Goal: Task Accomplishment & Management: Use online tool/utility

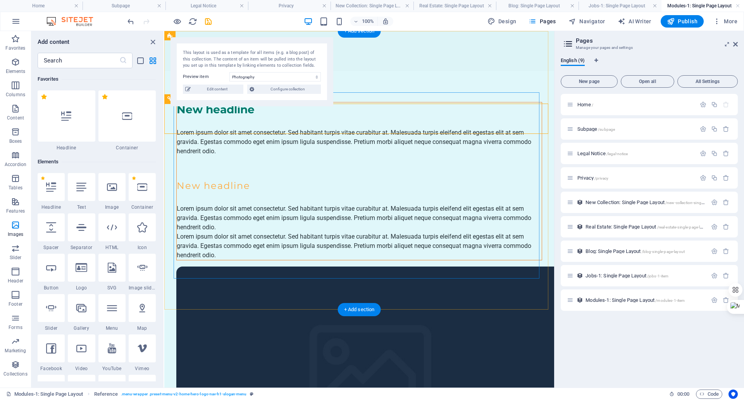
scroll to position [3930, 0]
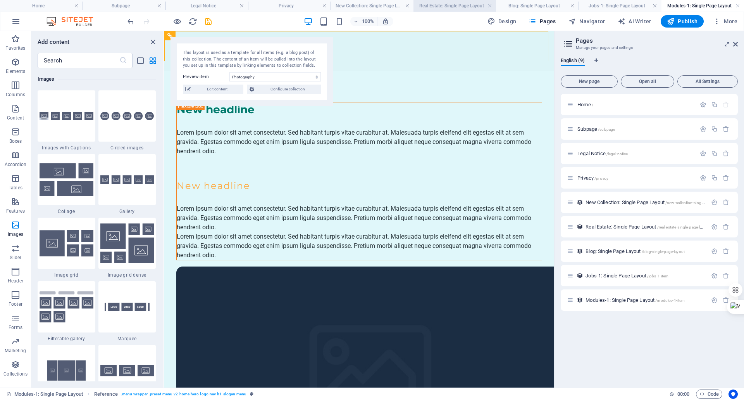
click at [444, 7] on h4 "Real Estate: Single Page Layout" at bounding box center [455, 6] width 83 height 9
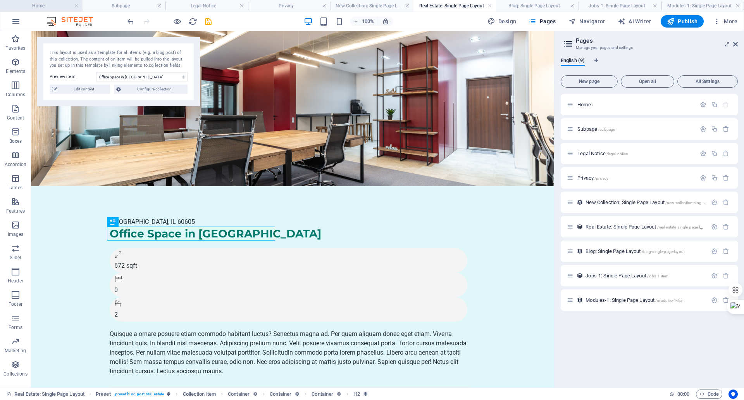
click at [40, 7] on h4 "Home" at bounding box center [41, 6] width 83 height 9
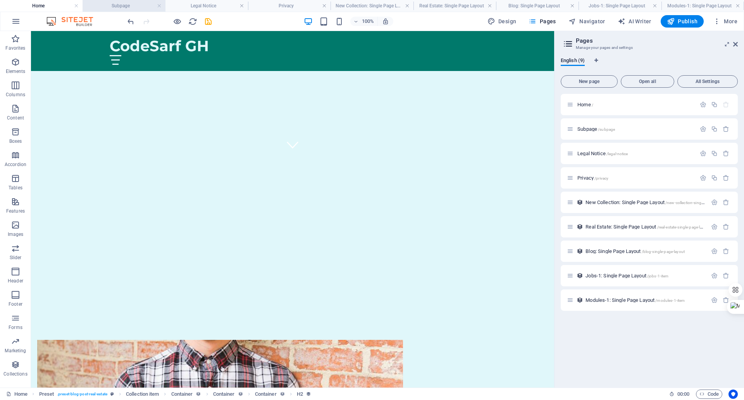
click at [76, 4] on link at bounding box center [76, 5] width 5 height 7
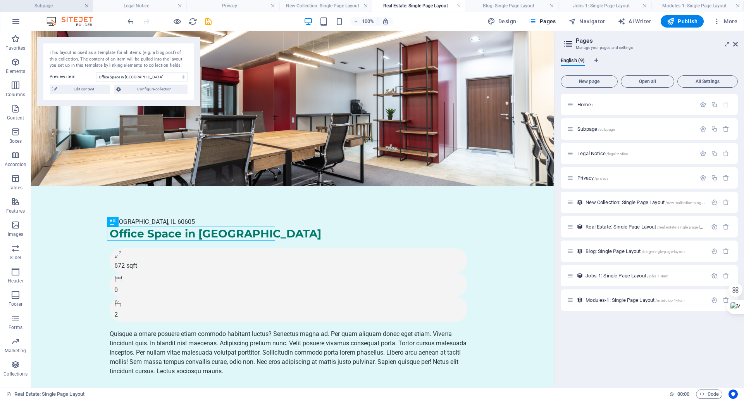
click at [85, 8] on link at bounding box center [86, 5] width 5 height 7
click at [93, 8] on h4 "Legal Notice" at bounding box center [51, 6] width 103 height 9
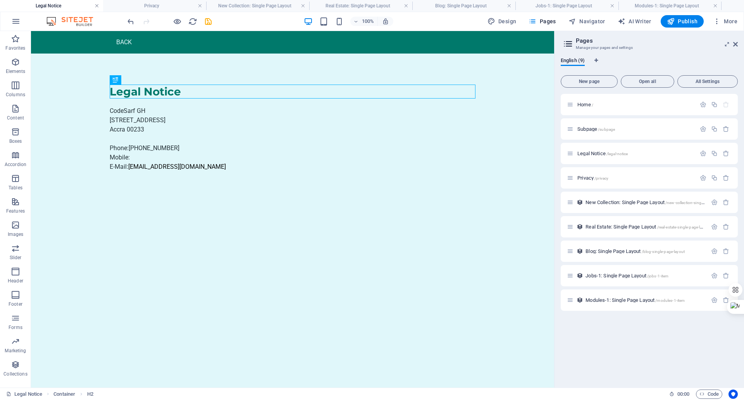
click at [97, 8] on link at bounding box center [97, 5] width 5 height 7
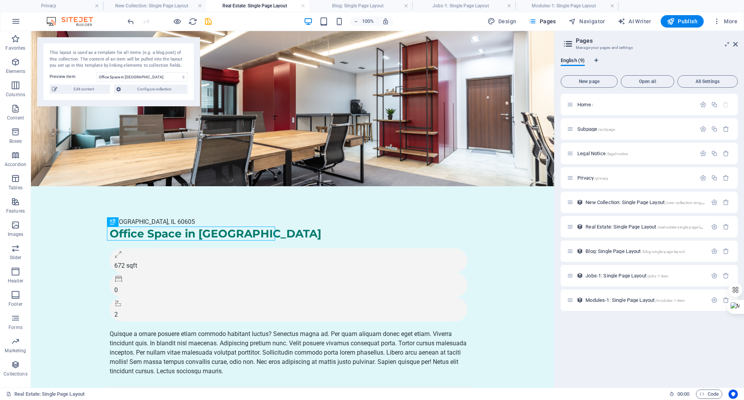
click at [97, 8] on link at bounding box center [97, 5] width 5 height 7
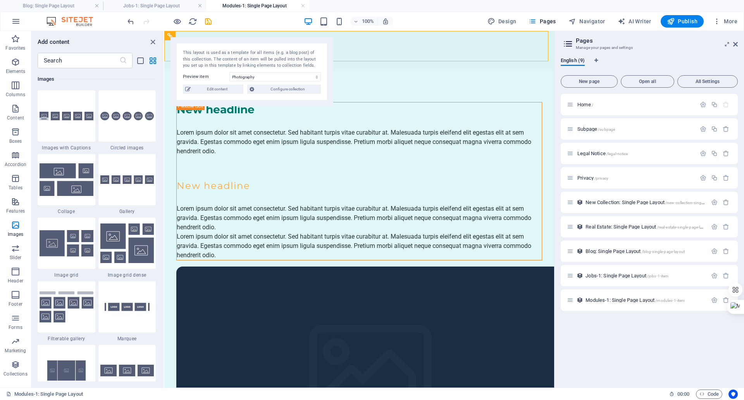
click at [97, 8] on link at bounding box center [97, 5] width 5 height 7
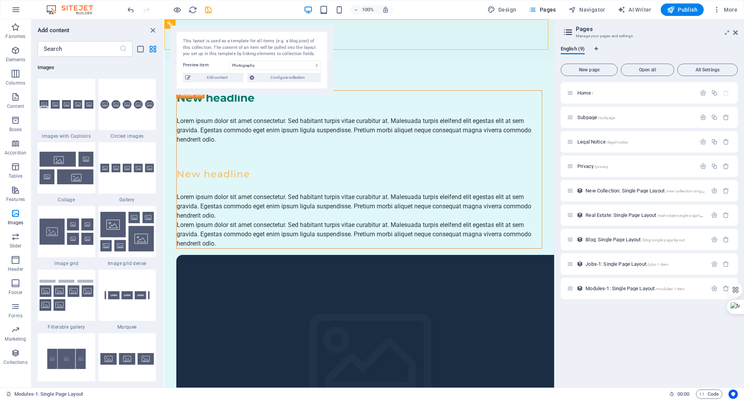
click at [46, 10] on img at bounding box center [74, 9] width 58 height 9
click at [14, 10] on icon "button" at bounding box center [15, 9] width 9 height 9
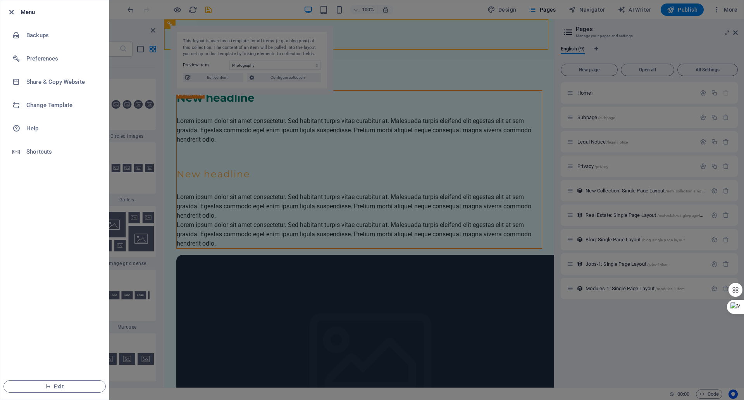
click at [8, 13] on icon "button" at bounding box center [11, 12] width 9 height 9
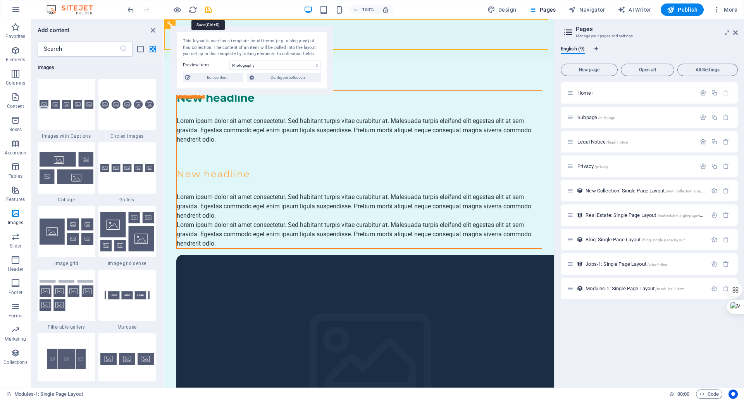
click at [212, 12] on icon "save" at bounding box center [208, 9] width 9 height 9
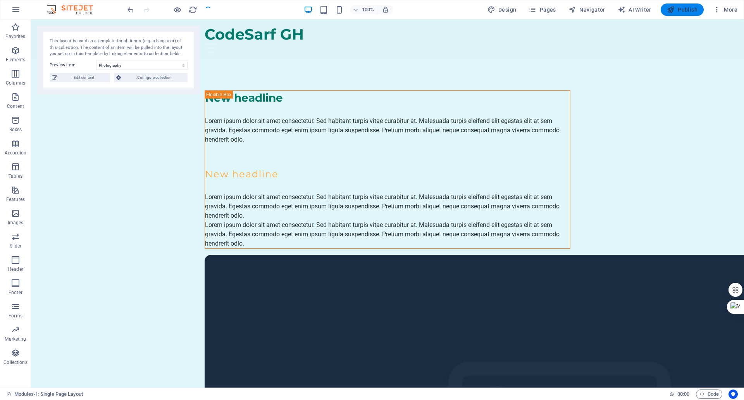
click at [668, 14] on button "Publish" at bounding box center [682, 9] width 43 height 12
